Goal: Check status: Check status

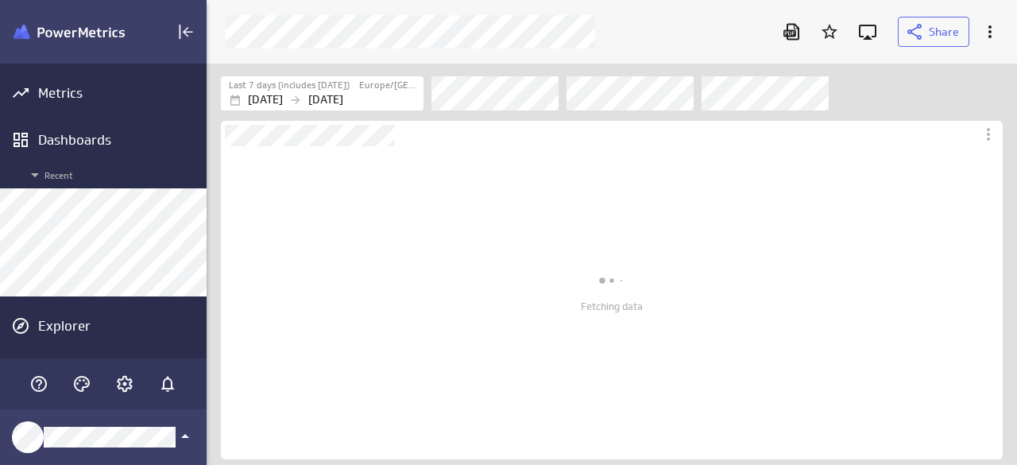
scroll to position [426, 834]
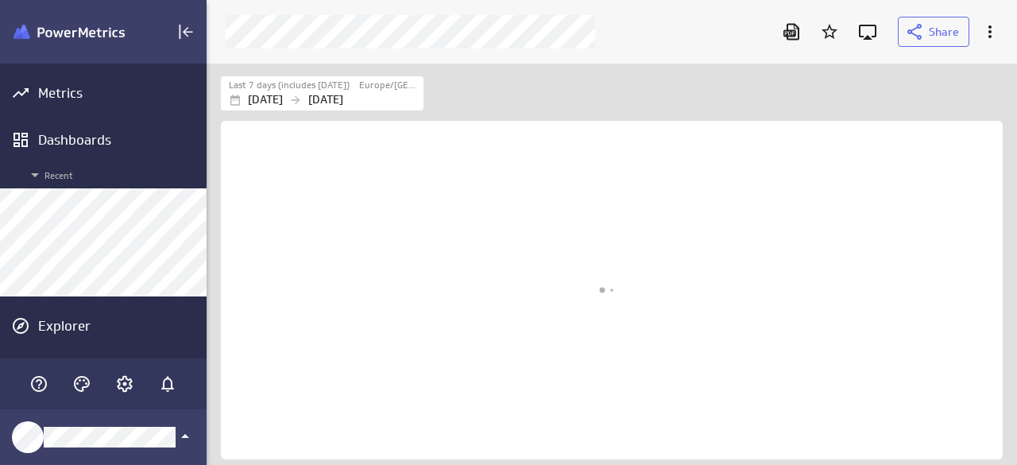
scroll to position [1403, 812]
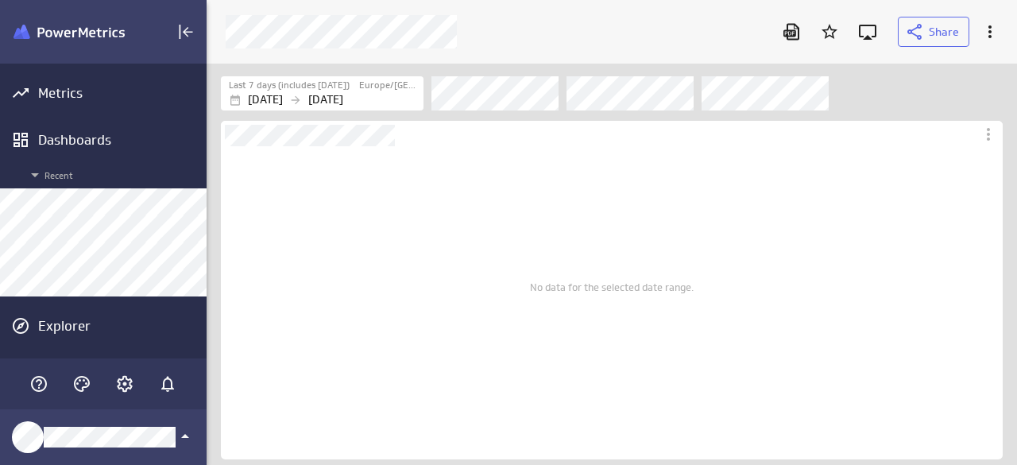
scroll to position [1403, 812]
